Goal: Check status

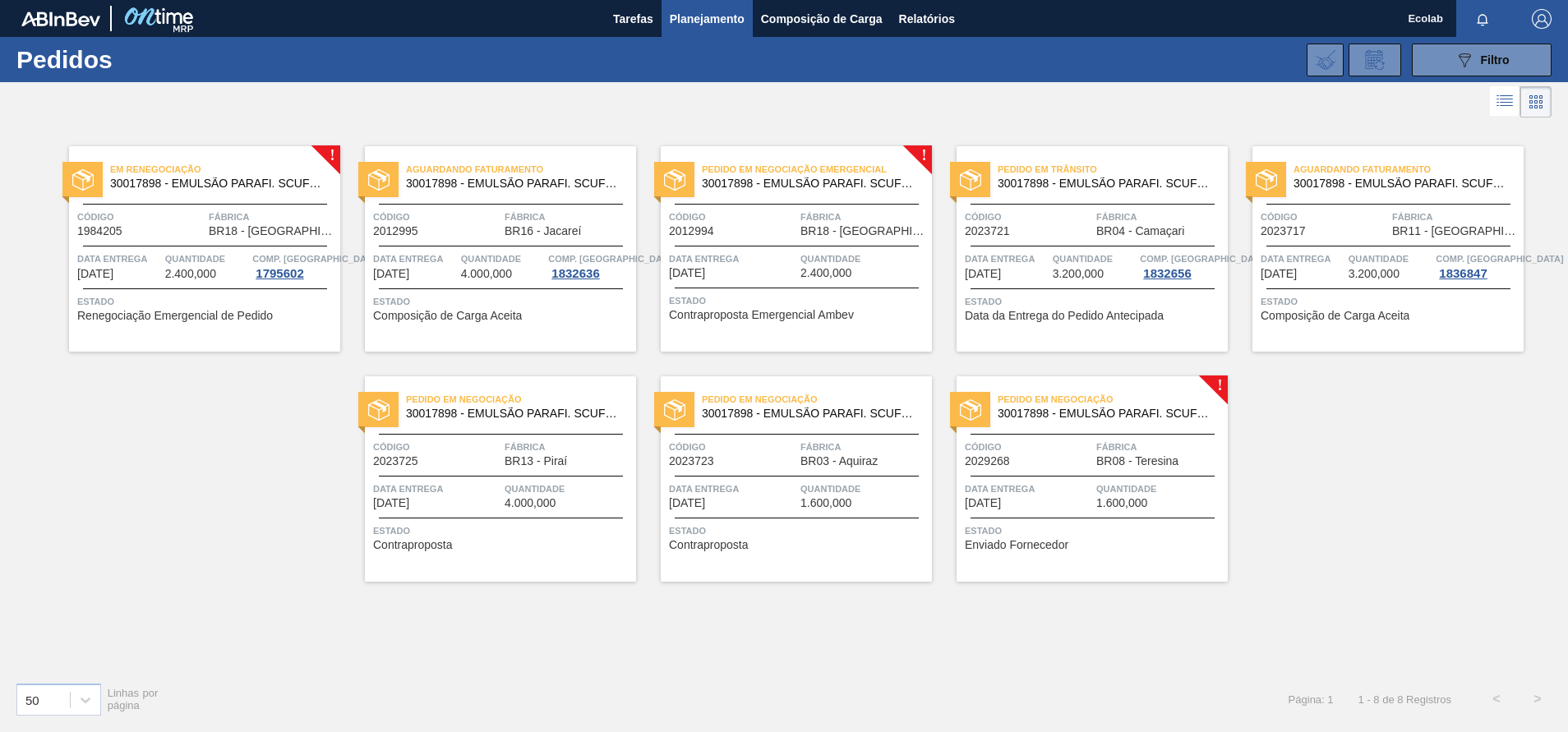
click at [1364, 286] on div "Aguardando Faturamento 30017898 - EMULSÃO PARAFI. SCUFEX CONCEN. ECOLAB Código …" at bounding box center [1388, 249] width 271 height 205
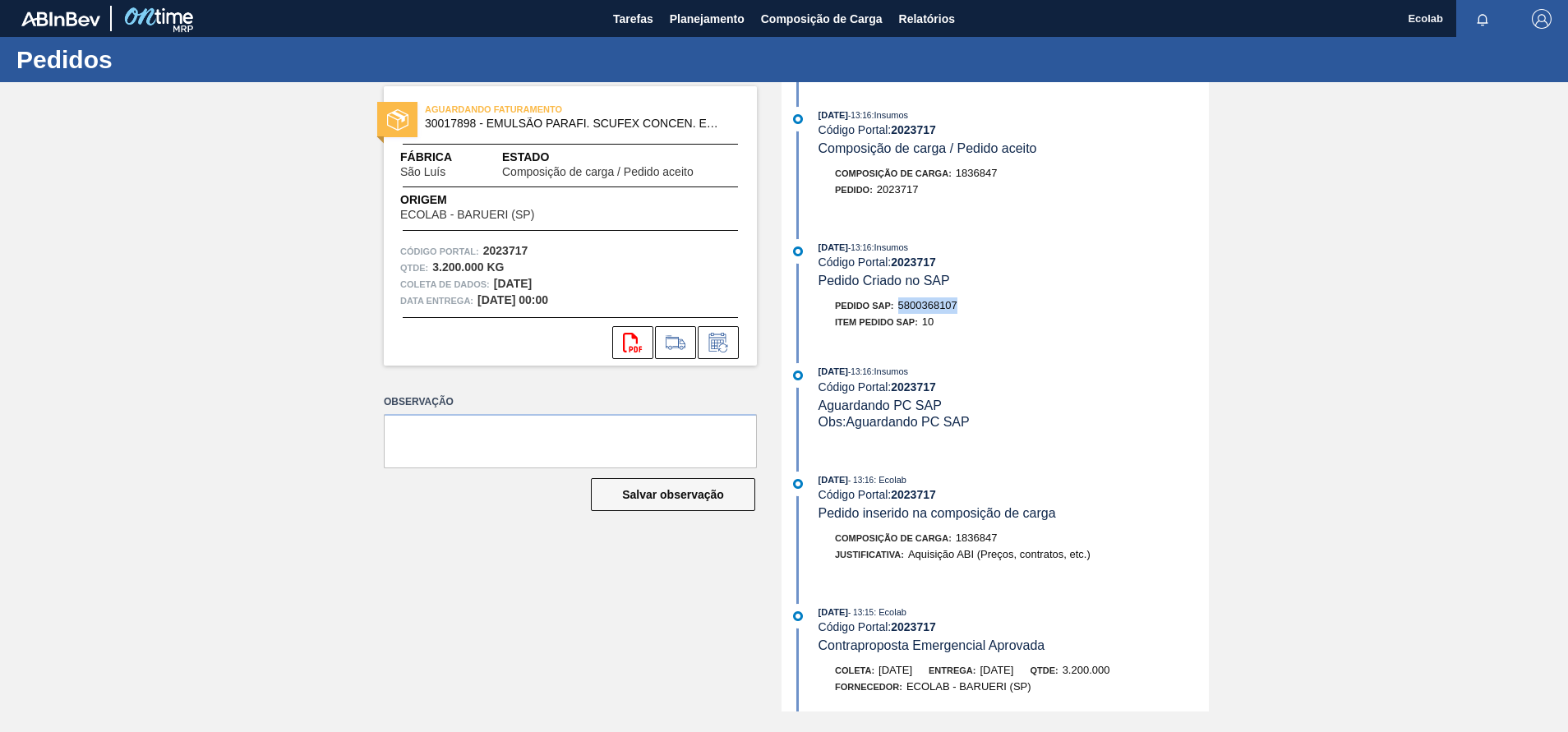
drag, startPoint x: 901, startPoint y: 307, endPoint x: 975, endPoint y: 304, distance: 74.1
click at [975, 304] on div "Pedido SAP: 5800368107" at bounding box center [1013, 305] width 390 height 17
copy span "5800368107"
click at [1033, 202] on div "Composição de Carga : 1836847 Pedido : 2023717" at bounding box center [997, 186] width 423 height 41
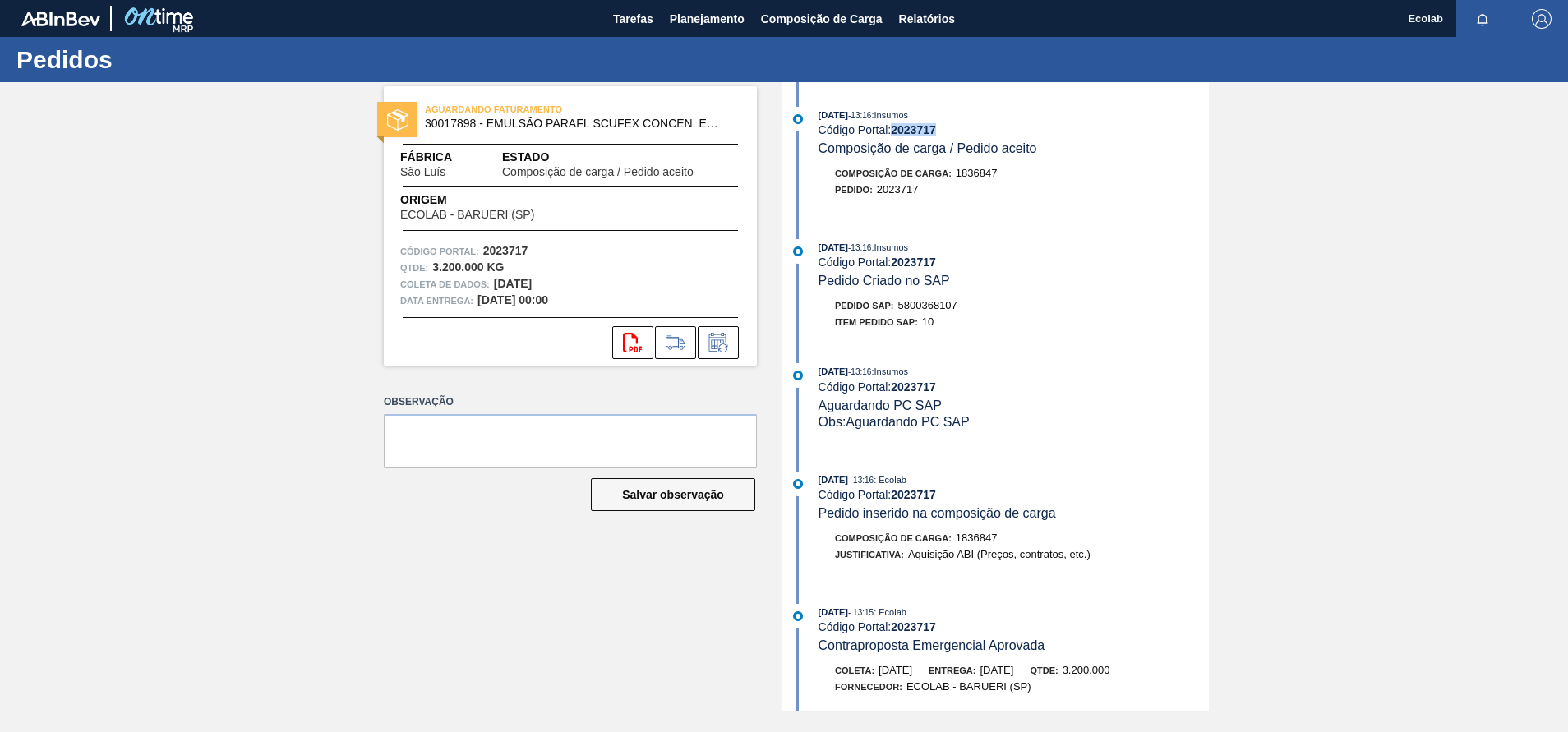
drag, startPoint x: 897, startPoint y: 136, endPoint x: 944, endPoint y: 134, distance: 47.0
click at [944, 134] on div "Código Portal: 2023717" at bounding box center [1013, 130] width 390 height 13
copy strong "2023717"
click at [1035, 348] on div "[DATE] 13:16 : Insumos Código Portal: 2023717 Composição de carga / Pedido acei…" at bounding box center [997, 396] width 423 height 629
drag, startPoint x: 903, startPoint y: 309, endPoint x: 962, endPoint y: 310, distance: 59.0
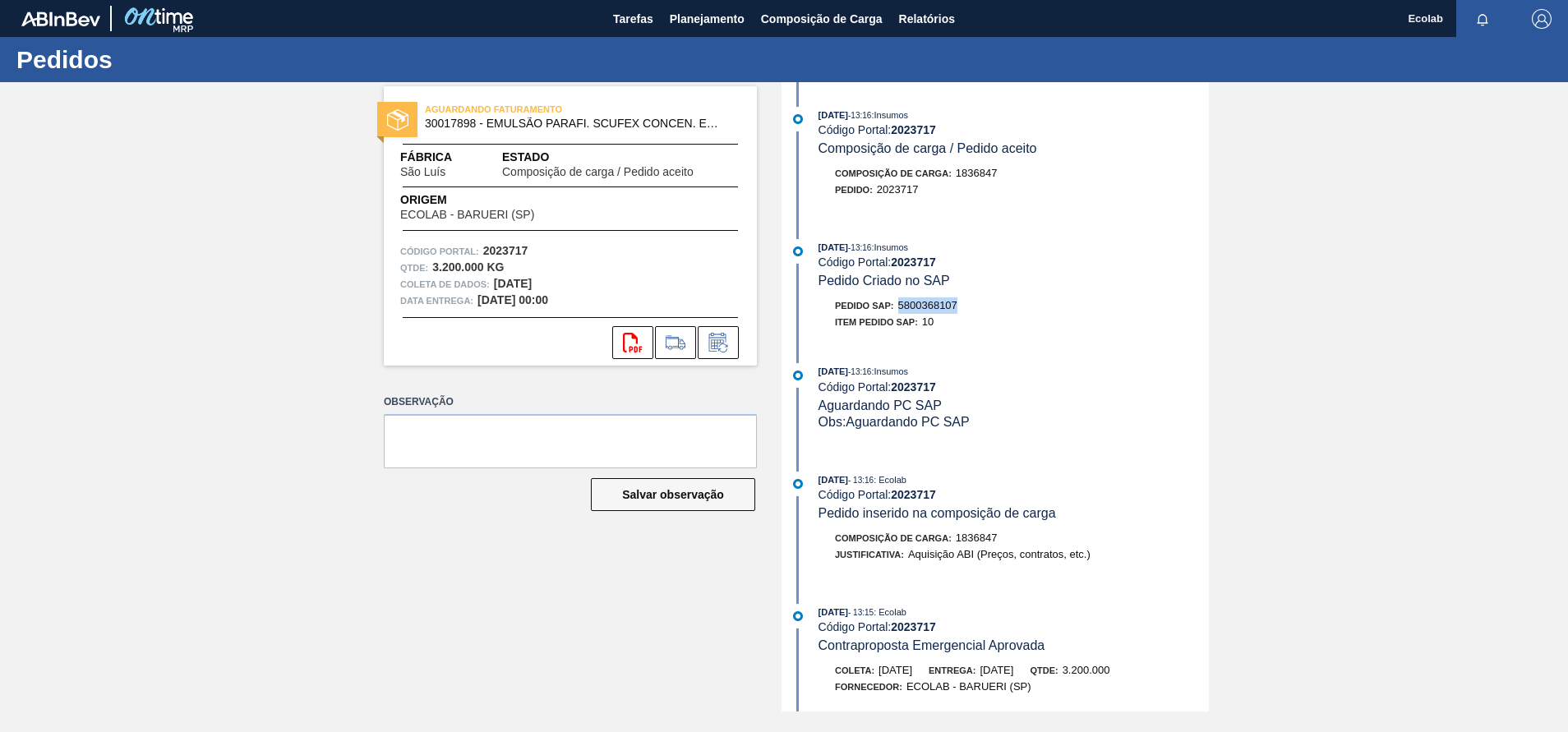
click at [962, 310] on div "Pedido SAP: 5800368107" at bounding box center [1013, 305] width 390 height 17
copy span "5800368107"
